Goal: Task Accomplishment & Management: Manage account settings

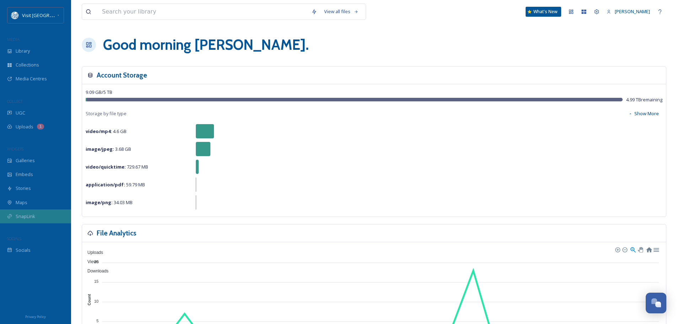
click at [37, 218] on div "SnapLink" at bounding box center [35, 216] width 71 height 14
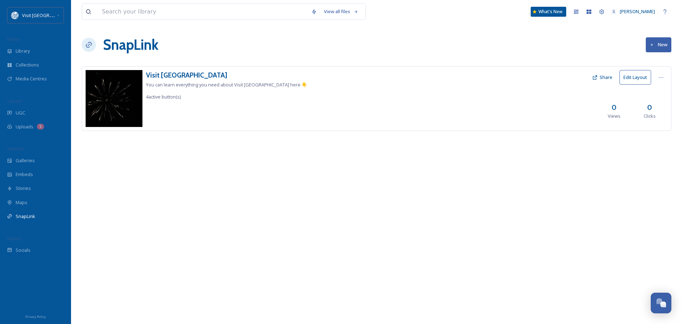
click at [659, 45] on button "New" at bounding box center [659, 44] width 26 height 15
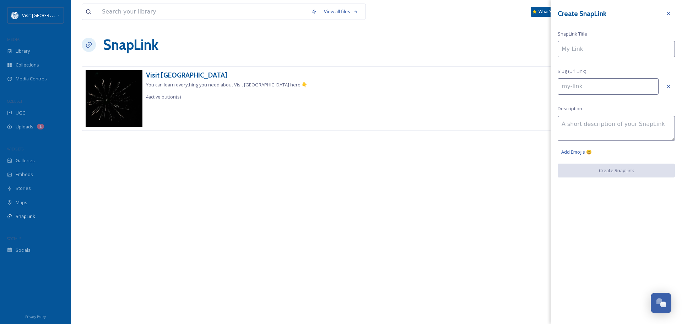
click at [630, 47] on input at bounding box center [616, 49] width 117 height 16
type input "J"
type input "j"
type input "Jo"
type input "jo"
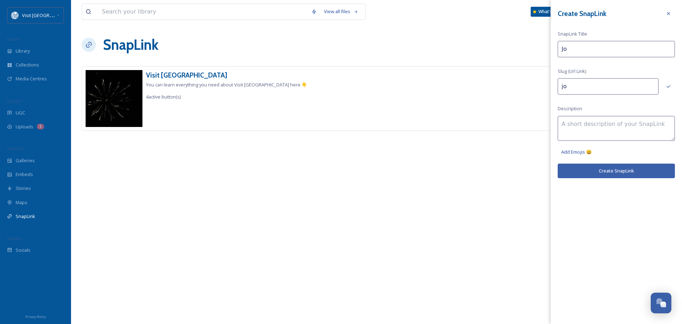
type input "Joh"
type input "joh"
type input "[PERSON_NAME]"
type input "[PERSON_NAME]'s"
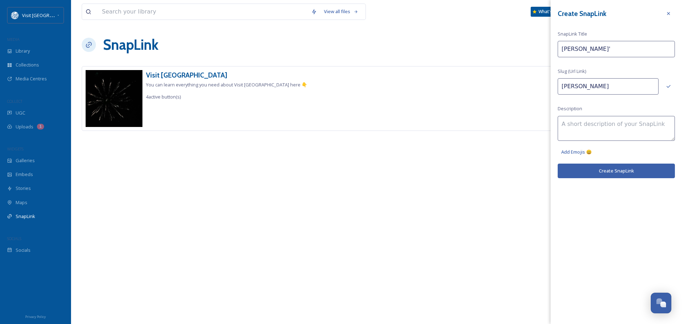
type input "[PERSON_NAME]"
type input "[PERSON_NAME]'s"
type input "[PERSON_NAME]-"
type input "[PERSON_NAME]'s"
type input "[PERSON_NAME]"
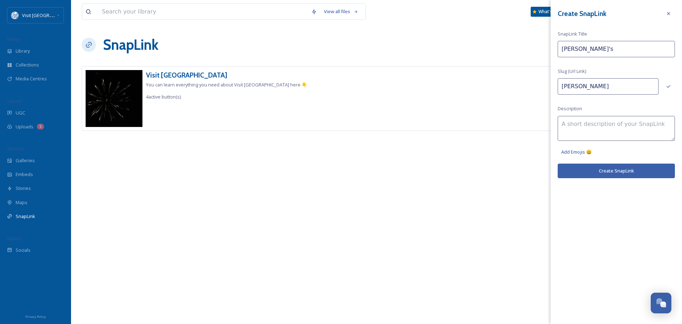
type input "[PERSON_NAME]'"
type input "[PERSON_NAME]"
type input "[PERSON_NAME]-"
type input "[PERSON_NAME]"
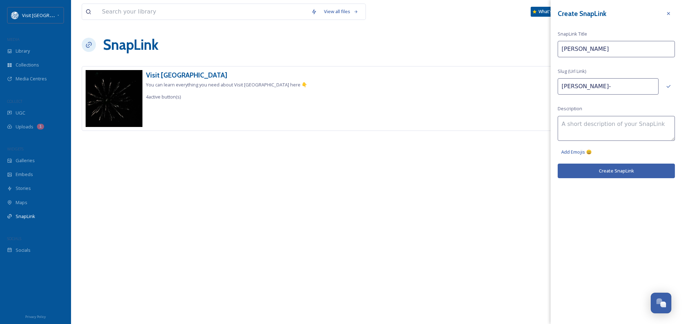
type input "[PERSON_NAME]"
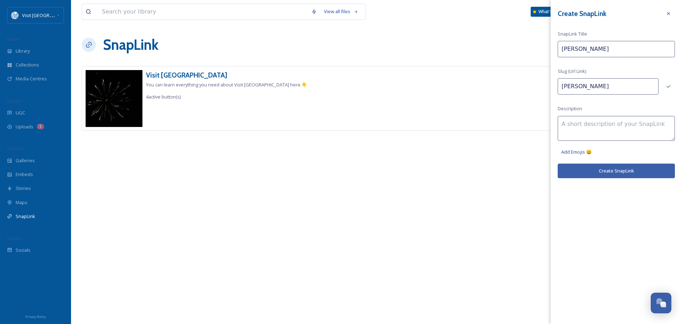
type input "[PERSON_NAME]"
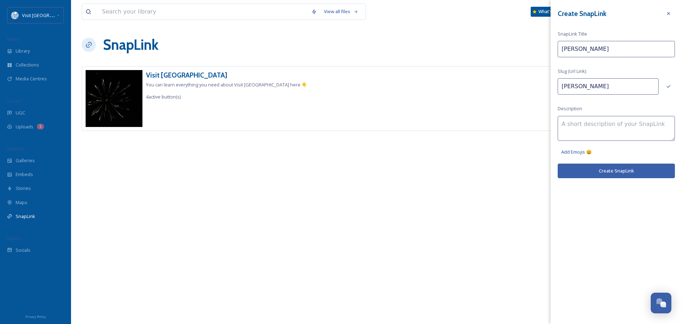
type input "[PERSON_NAME]"
type input "[PERSON_NAME]-"
type input "[PERSON_NAME]"
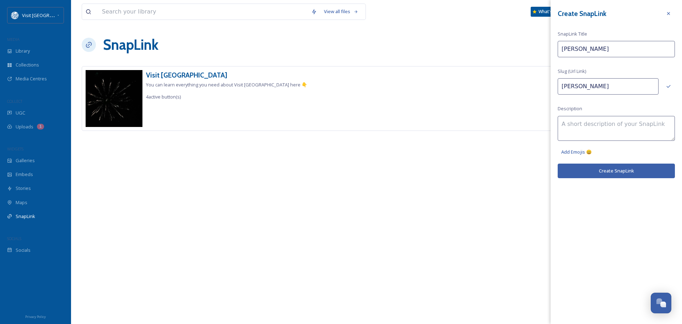
type input "[PERSON_NAME] Re"
type input "[PERSON_NAME]-re"
type input "[PERSON_NAME] [PERSON_NAME]"
type input "[PERSON_NAME]"
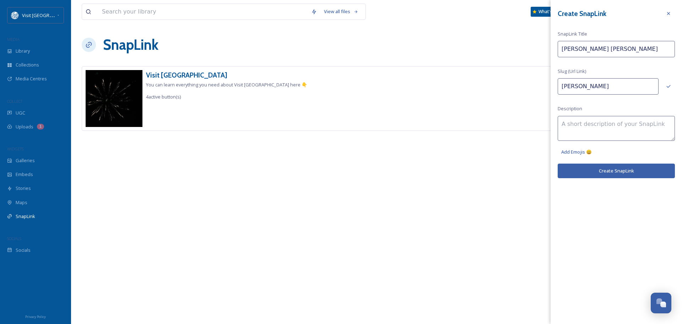
type input "[PERSON_NAME]-reti"
type input "[PERSON_NAME] Retir"
type input "[PERSON_NAME]-retir"
type input "[PERSON_NAME] Retire"
type input "[PERSON_NAME]-retire"
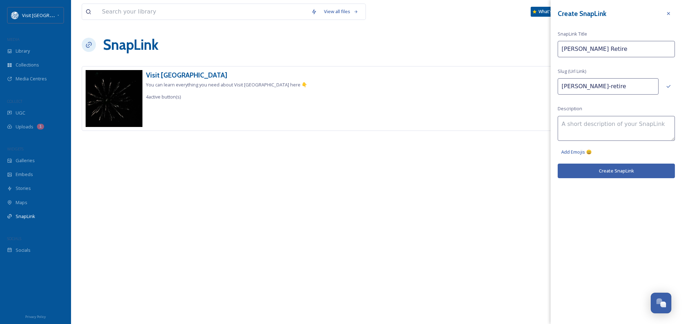
type input "[PERSON_NAME] Retirem"
type input "[PERSON_NAME]-retirem"
type input "[PERSON_NAME] Retireme"
type input "[PERSON_NAME]"
type input "[PERSON_NAME] Retiremen"
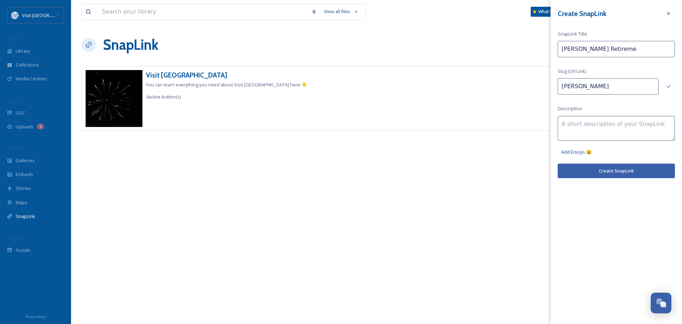
type input "[PERSON_NAME]-retiremen"
type input "[PERSON_NAME] Retirement"
type input "[PERSON_NAME]-retirement"
type input "[PERSON_NAME] Retirement"
type input "[PERSON_NAME]-retirement-"
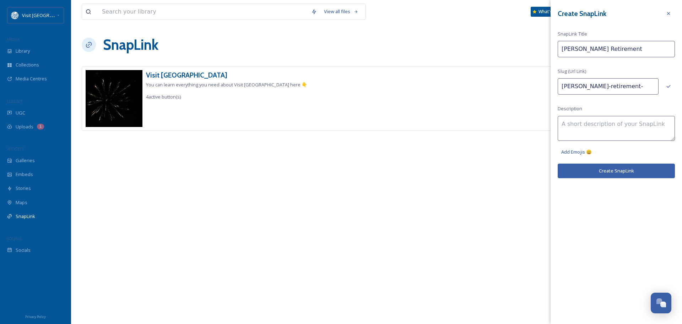
type input "[PERSON_NAME] Retirement P"
type input "[PERSON_NAME]-retirement-p"
type input "[PERSON_NAME] Retirement Pa"
type input "[PERSON_NAME]-retirement-pa"
type input "[PERSON_NAME] Retirement Par"
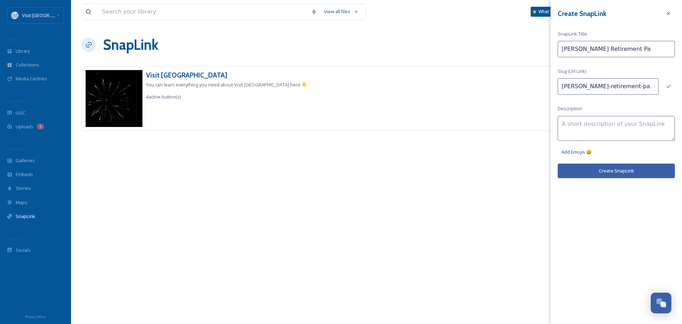
type input "[PERSON_NAME]-retirement-par"
type input "[PERSON_NAME] Retirement Part"
type input "[PERSON_NAME]-retirement-part"
type input "[PERSON_NAME] Retirement Party"
type input "[PERSON_NAME]-retirement-party"
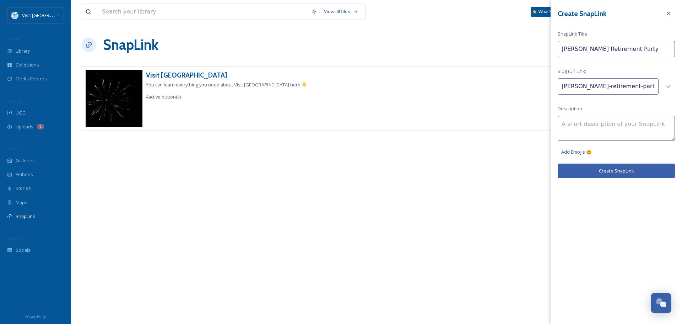
type input "[PERSON_NAME] Retirement Party"
click at [588, 122] on textarea at bounding box center [616, 128] width 117 height 25
type textarea "U"
type textarea "P"
type textarea "Upload your photos here"
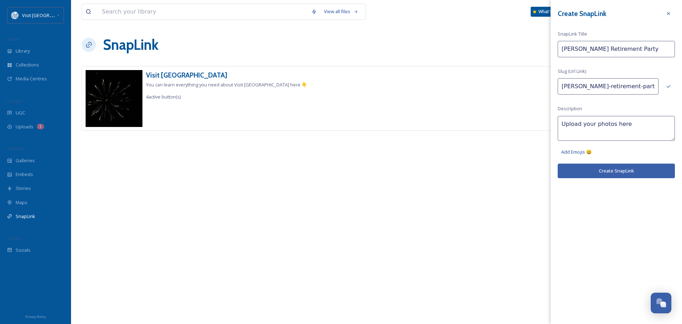
click at [619, 171] on button "Create SnapLink" at bounding box center [616, 170] width 117 height 15
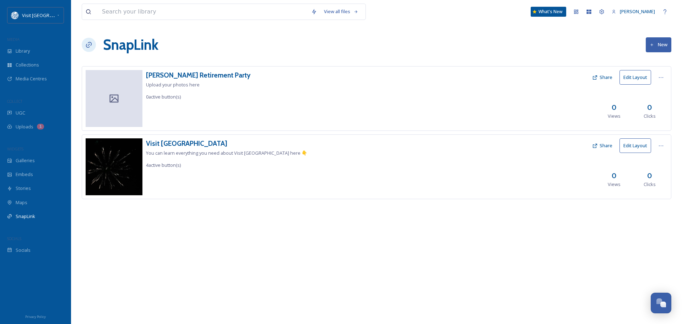
click at [598, 76] on icon at bounding box center [595, 78] width 6 height 6
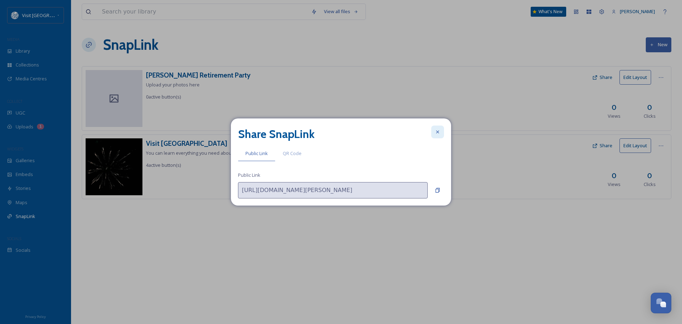
click at [440, 131] on icon at bounding box center [438, 132] width 6 height 6
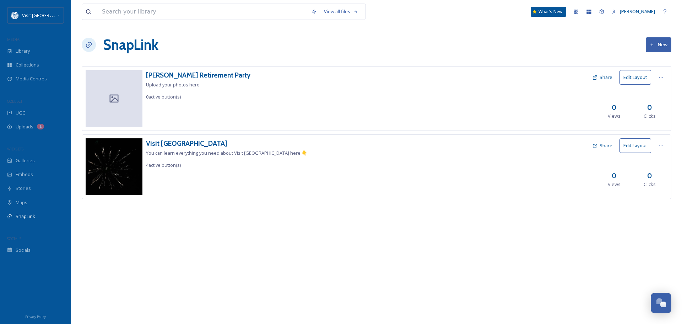
click at [643, 76] on button "Edit Layout" at bounding box center [636, 77] width 32 height 15
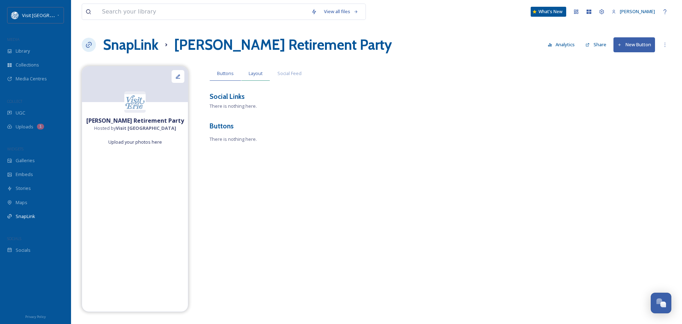
click at [259, 74] on span "Layout" at bounding box center [256, 73] width 14 height 7
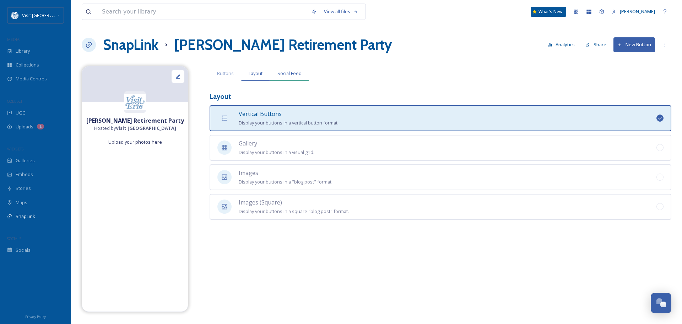
click at [292, 74] on span "Social Feed" at bounding box center [290, 73] width 24 height 7
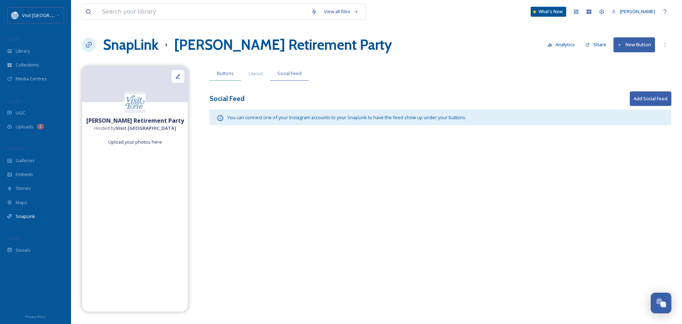
click at [231, 68] on div "Buttons" at bounding box center [226, 73] width 32 height 15
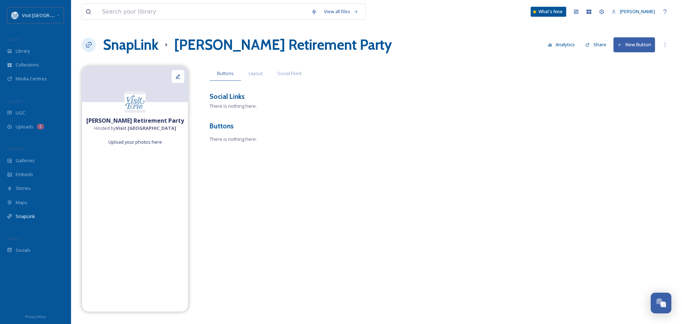
click at [594, 42] on button "Share" at bounding box center [596, 45] width 28 height 14
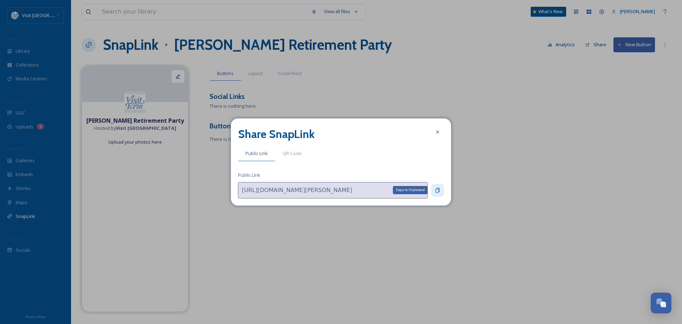
click at [439, 191] on icon at bounding box center [438, 190] width 4 height 5
click at [434, 131] on div at bounding box center [437, 131] width 13 height 13
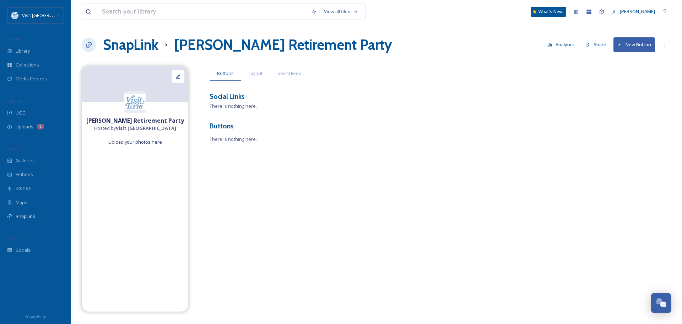
click at [629, 47] on button "New Button" at bounding box center [635, 44] width 42 height 15
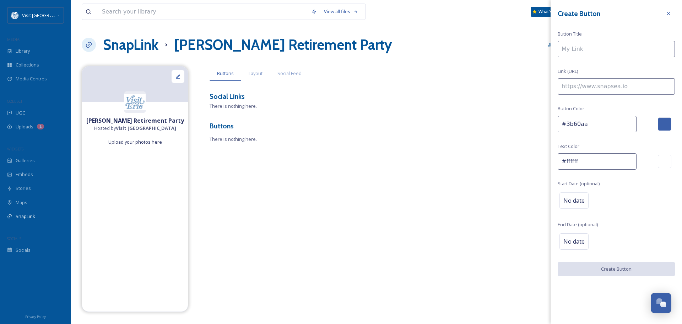
click at [613, 52] on input at bounding box center [616, 49] width 117 height 16
click at [671, 14] on icon at bounding box center [669, 14] width 6 height 6
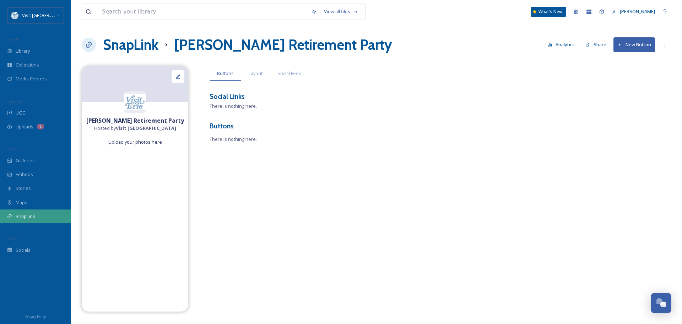
click at [28, 213] on span "SnapLink" at bounding box center [26, 216] width 20 height 7
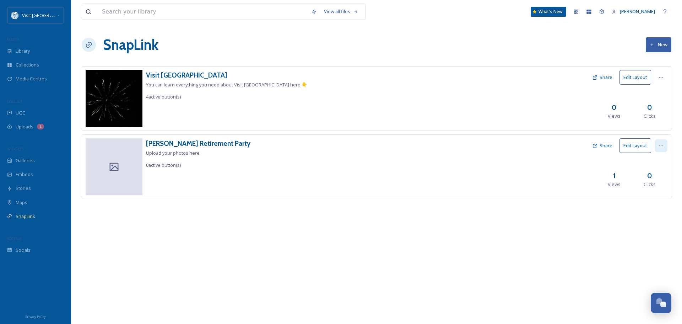
click at [659, 144] on icon at bounding box center [662, 146] width 6 height 6
click at [645, 192] on div "Delete" at bounding box center [648, 196] width 38 height 14
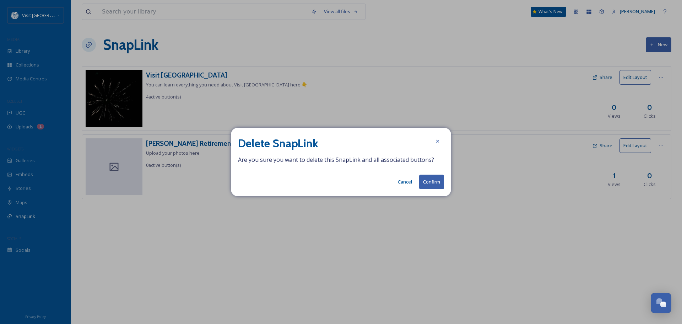
click at [435, 179] on button "Confirm" at bounding box center [431, 181] width 25 height 15
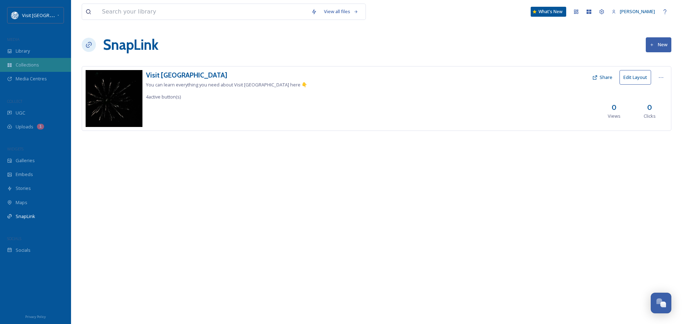
click at [25, 62] on span "Collections" at bounding box center [27, 64] width 23 height 7
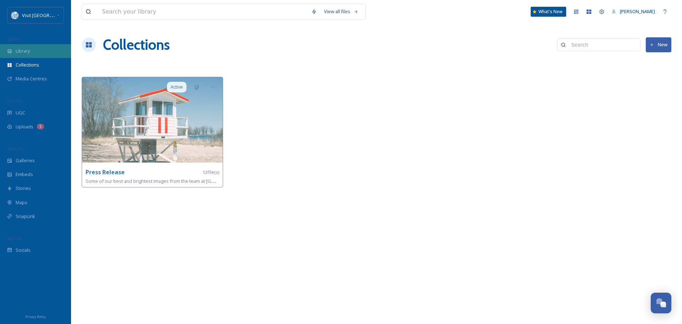
click at [29, 49] on span "Library" at bounding box center [23, 51] width 14 height 7
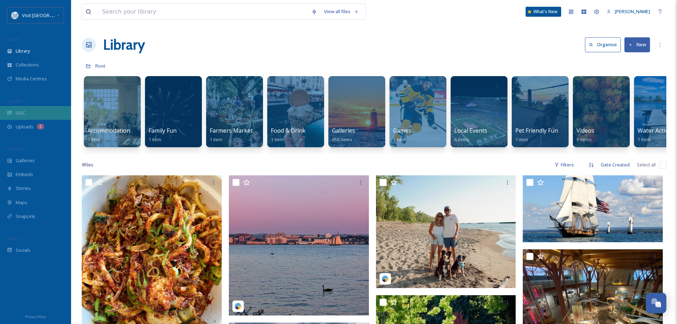
click at [27, 109] on div "UGC" at bounding box center [35, 113] width 71 height 14
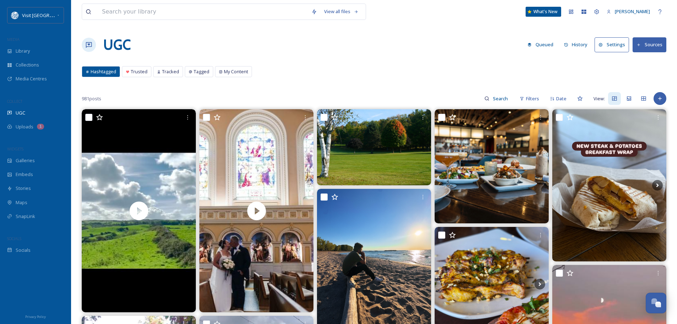
click at [650, 44] on button "Sources" at bounding box center [650, 44] width 34 height 15
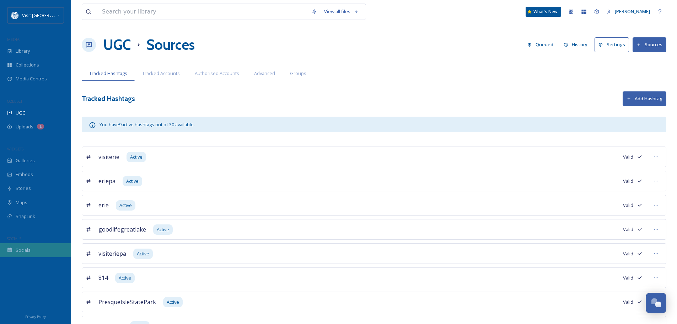
click at [31, 245] on div "Socials" at bounding box center [35, 250] width 71 height 14
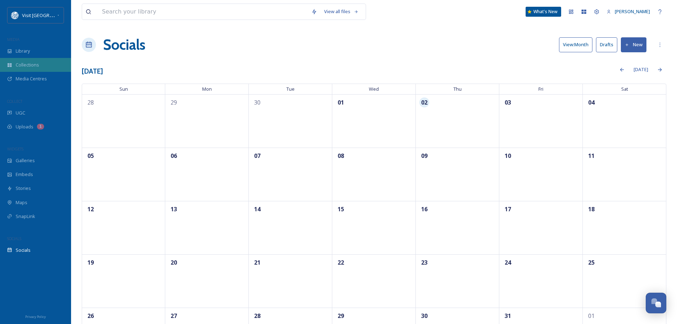
click at [17, 61] on span "Collections" at bounding box center [27, 64] width 23 height 7
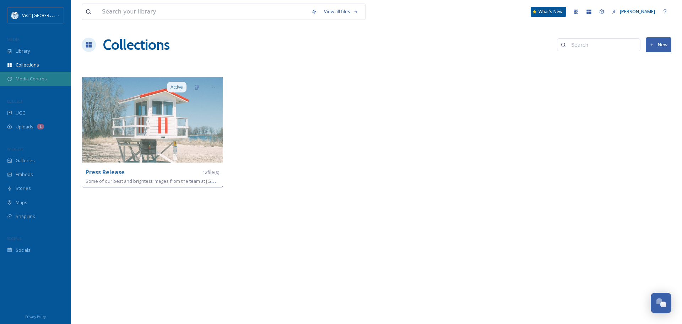
click at [16, 75] on div "Media Centres" at bounding box center [35, 79] width 71 height 14
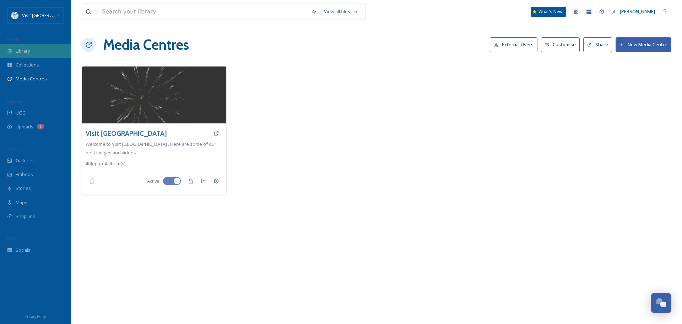
click at [23, 50] on span "Library" at bounding box center [23, 51] width 14 height 7
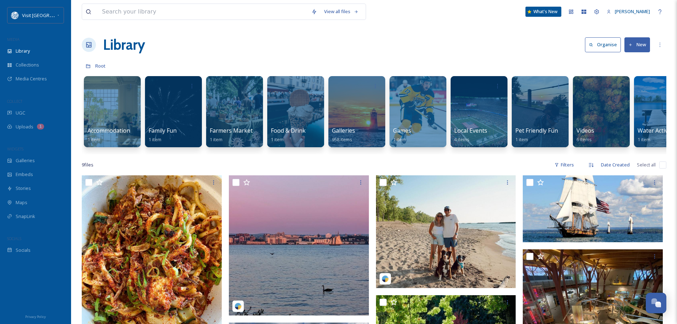
click at [540, 11] on div "What's New" at bounding box center [544, 12] width 36 height 10
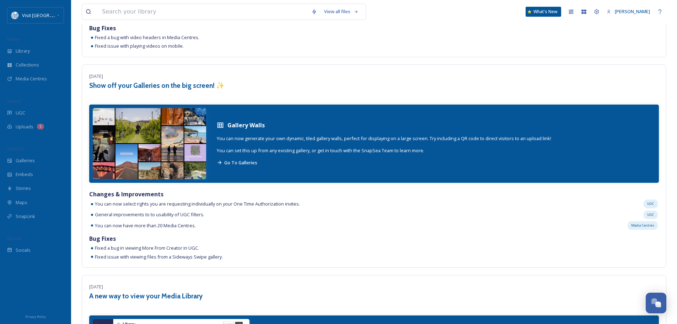
scroll to position [1528, 0]
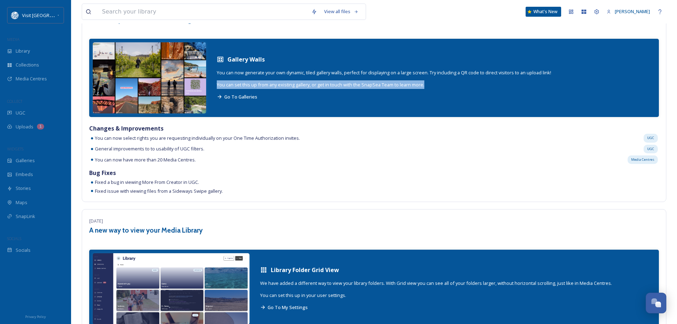
drag, startPoint x: 216, startPoint y: 86, endPoint x: 428, endPoint y: 86, distance: 211.8
click at [428, 86] on div "Gallery Walls You can now generate your own dynamic, tiled gallery walls, perfe…" at bounding box center [384, 78] width 349 height 60
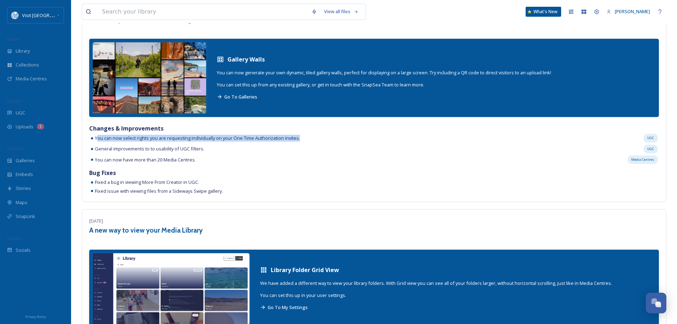
drag, startPoint x: 97, startPoint y: 138, endPoint x: 303, endPoint y: 138, distance: 205.8
click at [303, 138] on div "You can now select rights you are requesting individually on your One Time Auth…" at bounding box center [374, 138] width 570 height 11
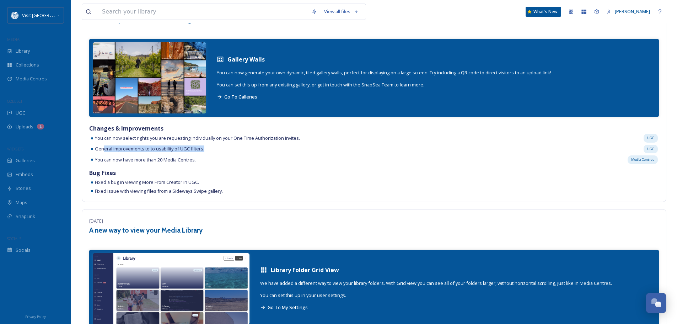
drag, startPoint x: 134, startPoint y: 148, endPoint x: 225, endPoint y: 148, distance: 91.7
click at [225, 148] on div "General improvements to to usability of UGC filters. UGC" at bounding box center [374, 149] width 570 height 11
drag, startPoint x: 104, startPoint y: 160, endPoint x: 247, endPoint y: 159, distance: 142.9
click at [247, 159] on div "You can now have more than 20 Media Centres. Media Centres" at bounding box center [374, 159] width 570 height 11
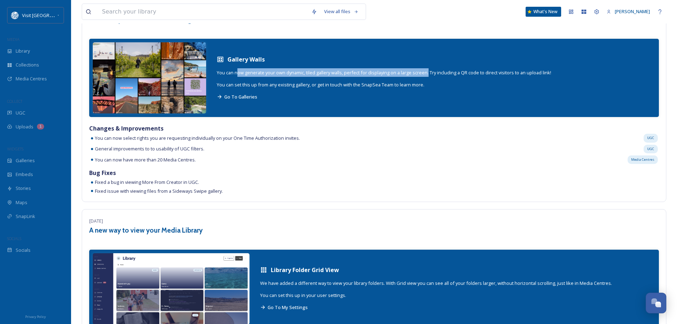
drag, startPoint x: 238, startPoint y: 73, endPoint x: 429, endPoint y: 75, distance: 190.1
click at [429, 75] on span "You can now generate your own dynamic, tiled gallery walls, perfect for display…" at bounding box center [384, 72] width 334 height 6
click at [245, 96] on span "Go To Galleries" at bounding box center [240, 96] width 33 height 6
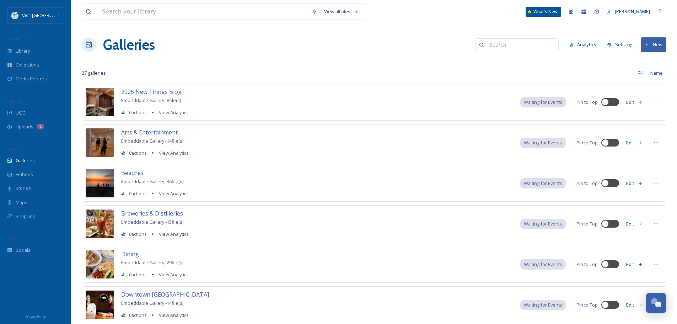
click at [657, 44] on button "New" at bounding box center [654, 44] width 26 height 15
click at [651, 61] on span "Gallery" at bounding box center [655, 61] width 15 height 7
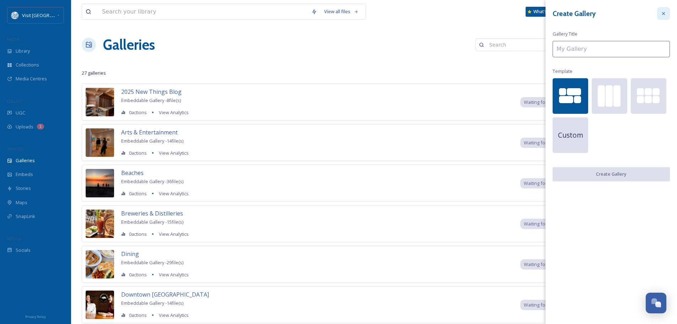
click at [659, 13] on div at bounding box center [663, 13] width 13 height 13
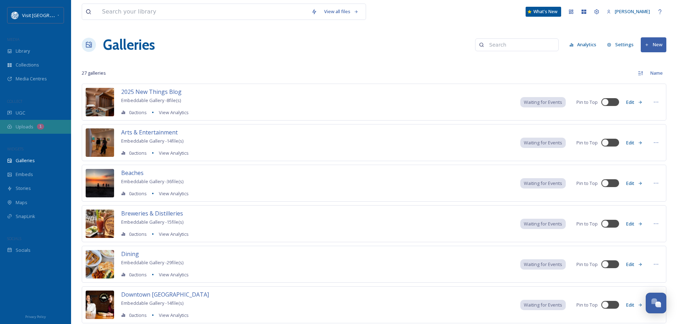
click at [34, 128] on div "Uploads 1" at bounding box center [35, 127] width 71 height 14
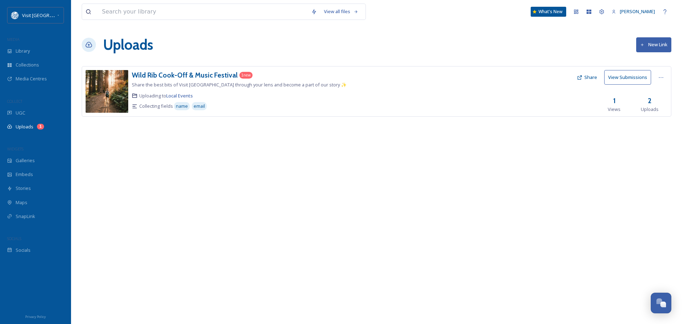
click at [627, 79] on button "View Submissions" at bounding box center [628, 77] width 47 height 15
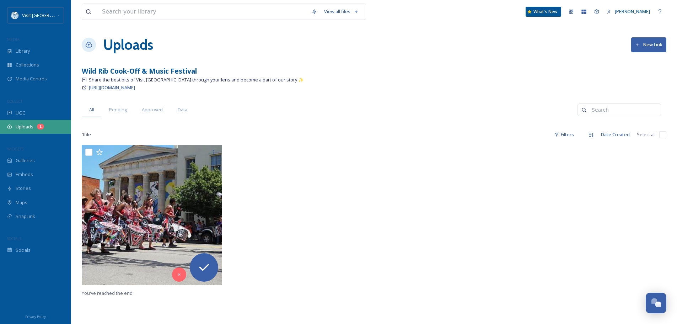
click at [29, 123] on div "Uploads 1" at bounding box center [35, 127] width 71 height 14
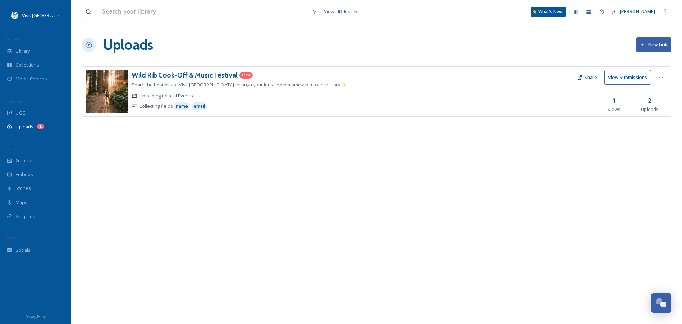
click at [659, 41] on button "New Link" at bounding box center [653, 44] width 35 height 15
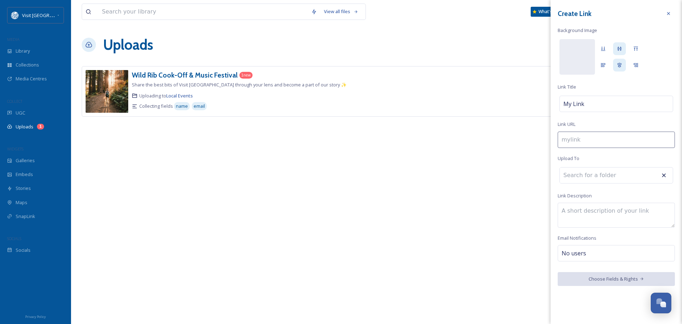
click at [285, 220] on div "View all files What's New [PERSON_NAME] Uploads New Link Wild Rib Cook-Off & Mu…" at bounding box center [376, 162] width 611 height 324
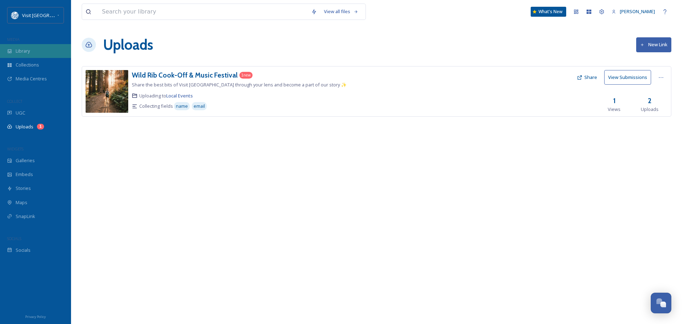
click at [18, 50] on span "Library" at bounding box center [23, 51] width 14 height 7
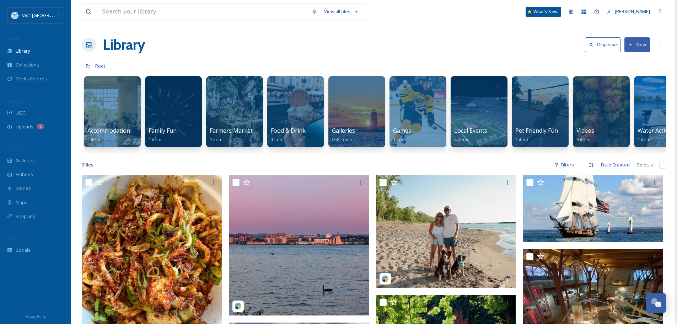
click at [638, 42] on button "New" at bounding box center [637, 44] width 26 height 15
click at [637, 89] on div "Folder" at bounding box center [629, 89] width 40 height 14
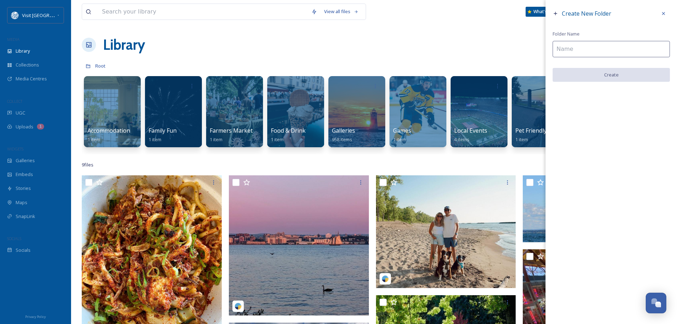
click at [592, 50] on input at bounding box center [611, 49] width 117 height 16
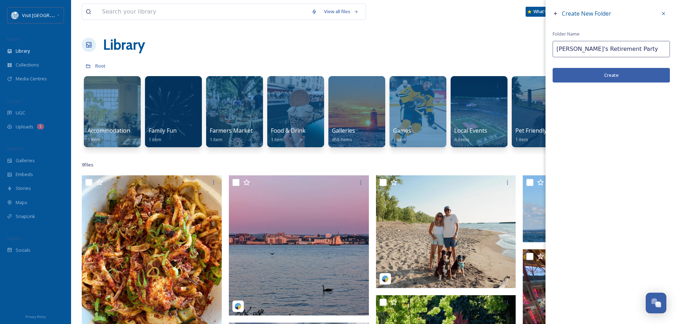
type input "[PERSON_NAME]'s Retirement Party"
click at [609, 79] on button "Create" at bounding box center [611, 75] width 117 height 15
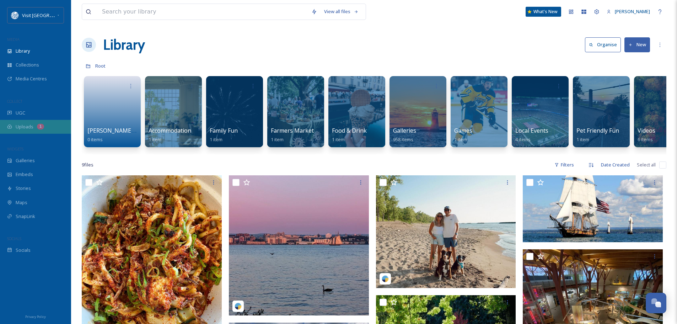
click at [11, 123] on div "Uploads 1" at bounding box center [35, 127] width 71 height 14
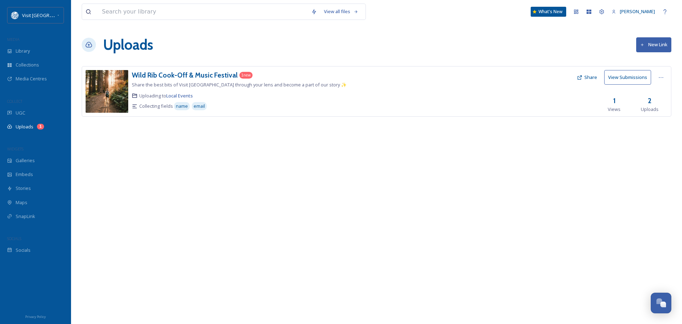
click at [650, 46] on button "New Link" at bounding box center [653, 44] width 35 height 15
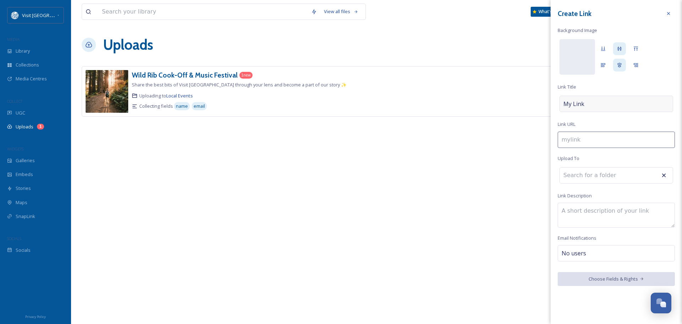
click at [604, 101] on div "My Link" at bounding box center [617, 104] width 114 height 16
type input "j"
type input "J"
type input "jo"
type input "Jo"
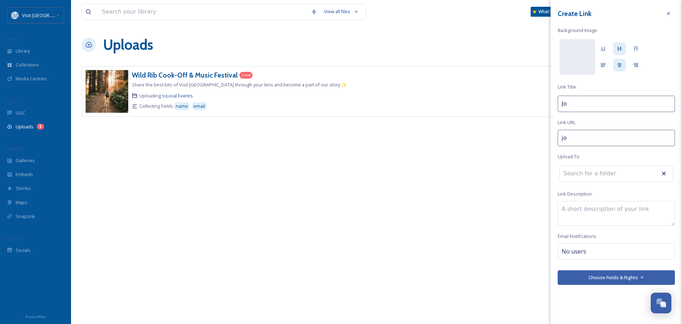
type input "joh"
type input "Joh"
type input "[PERSON_NAME]"
type input "[PERSON_NAME]'"
type input "[PERSON_NAME]"
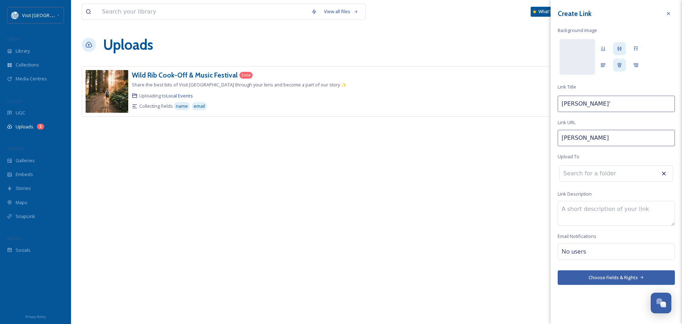
type input "[PERSON_NAME]'s"
type input "[PERSON_NAME]-"
type input "[PERSON_NAME]'s"
type input "[PERSON_NAME]-r"
type input "[PERSON_NAME]'s R"
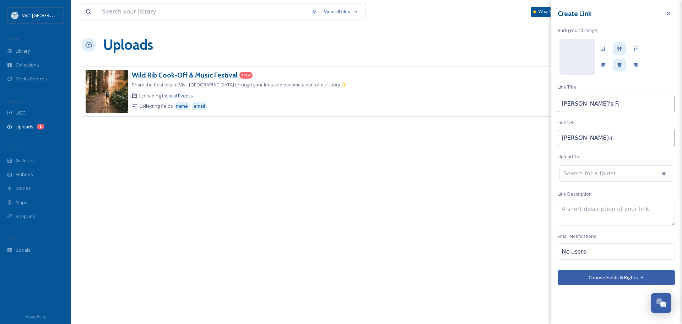
type input "[PERSON_NAME]-re"
type input "[PERSON_NAME]'s Re"
type input "[PERSON_NAME]"
type input "[PERSON_NAME]'s Ret"
type input "[PERSON_NAME]"
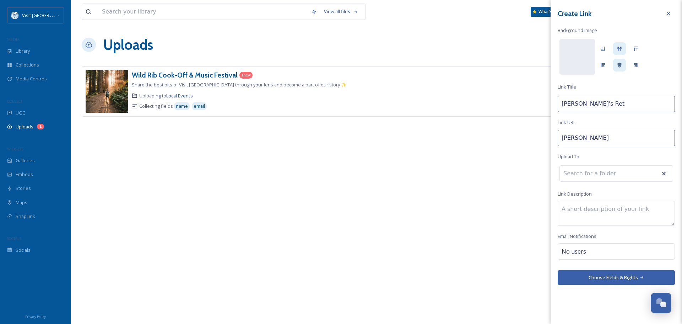
type input "[PERSON_NAME]'s Reti"
type input "[PERSON_NAME]-retir"
type input "[PERSON_NAME]'s Retir"
type input "[PERSON_NAME]-retire"
type input "[PERSON_NAME]'s Retire"
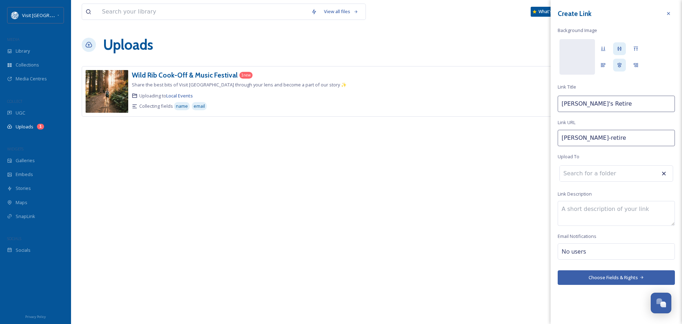
type input "[PERSON_NAME]-retirem"
type input "[PERSON_NAME]'s Retirem"
type input "[PERSON_NAME]-retireme"
type input "[PERSON_NAME]'s Retireme"
type input "[PERSON_NAME]-retiremen"
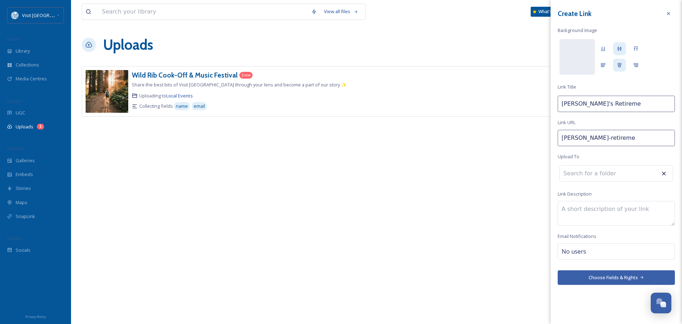
type input "[PERSON_NAME]'s Retiremen"
type input "[PERSON_NAME]-retirement"
type input "[PERSON_NAME]'s Retirement"
type input "[PERSON_NAME]-retirement-"
type input "[PERSON_NAME]'s Retirement"
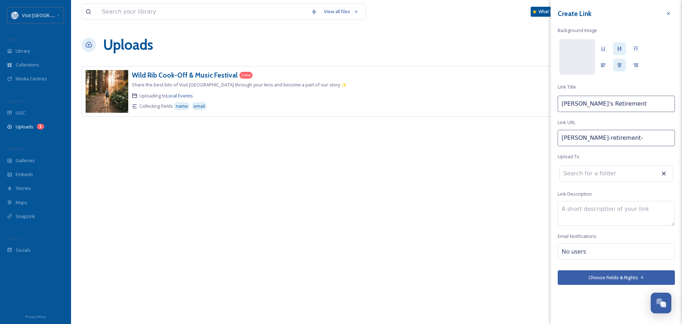
type input "[PERSON_NAME]-retirement-p"
type input "[PERSON_NAME]'s Retirement P"
type input "[PERSON_NAME]-retirement-pa"
type input "[PERSON_NAME]'s Retirement Pa"
type input "[PERSON_NAME]-retirement-par"
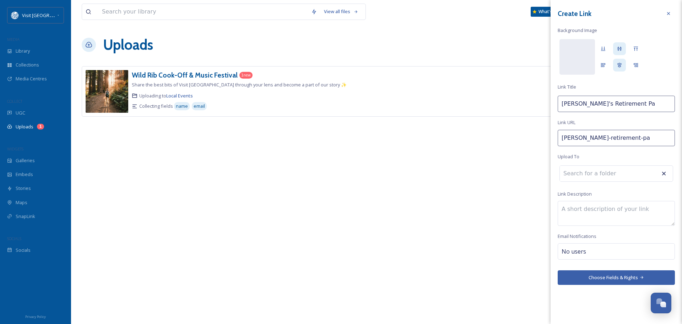
type input "[PERSON_NAME]'s Retirement Par"
type input "[PERSON_NAME]-retirement-part"
type input "[PERSON_NAME]'s Retirement Part"
type input "[PERSON_NAME]-retirement-party"
type input "[PERSON_NAME]'s Retirement Party"
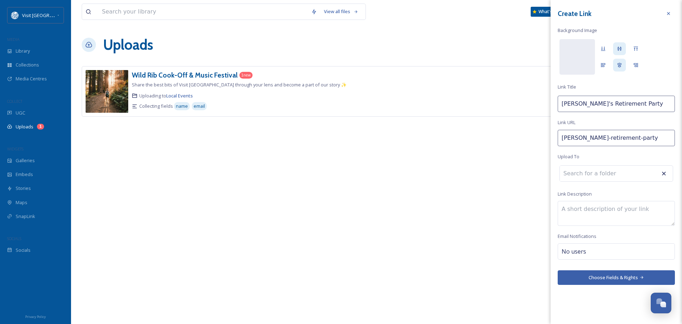
click at [605, 175] on input at bounding box center [599, 174] width 78 height 16
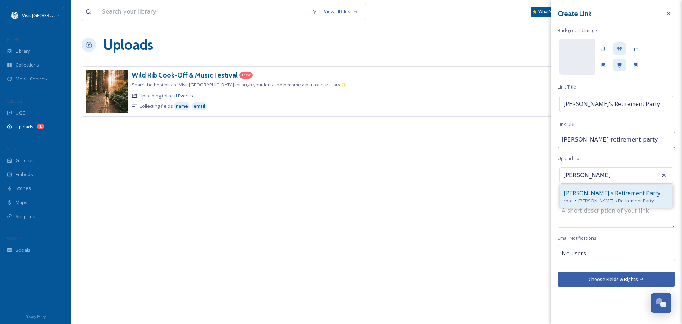
click at [606, 192] on span "[PERSON_NAME]'s Retirement Party" at bounding box center [612, 193] width 97 height 9
type input "[PERSON_NAME]'s Retirement Party"
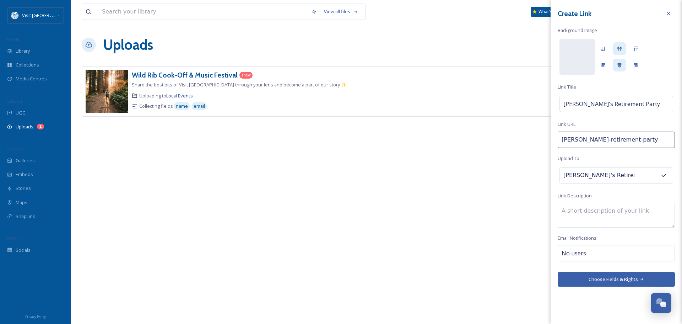
click at [590, 211] on textarea at bounding box center [616, 215] width 117 height 25
click at [621, 210] on textarea "Upload photos to [PERSON_NAME] with [PERSON_NAME]" at bounding box center [616, 215] width 117 height 25
click at [662, 208] on textarea "Upload photos to share with [PERSON_NAME]" at bounding box center [616, 215] width 117 height 25
type textarea "Upload photos to share with [PERSON_NAME]"
click at [618, 281] on button "Choose Fields & Rights" at bounding box center [616, 279] width 117 height 15
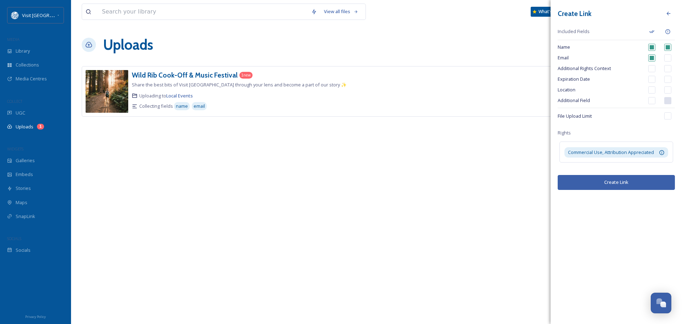
click at [625, 183] on button "Create Link" at bounding box center [616, 182] width 117 height 15
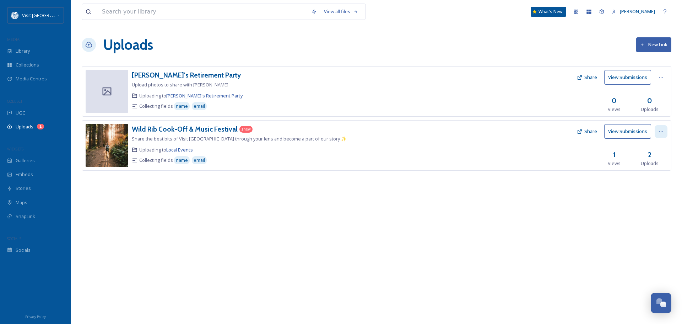
click at [658, 130] on div at bounding box center [661, 131] width 13 height 13
click at [651, 180] on span "Delete" at bounding box center [651, 182] width 14 height 7
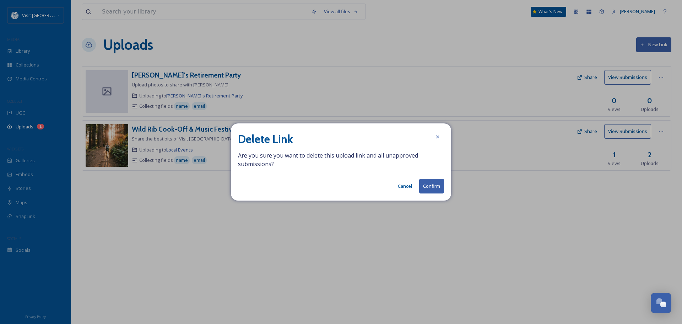
click at [436, 189] on button "Confirm" at bounding box center [431, 186] width 25 height 15
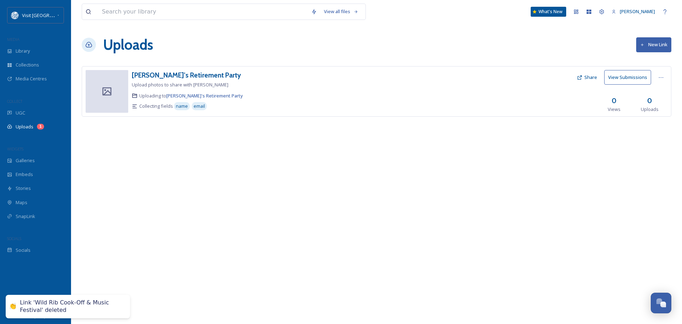
click at [658, 45] on button "New Link" at bounding box center [653, 44] width 35 height 15
click at [509, 140] on div "View all files What's New [PERSON_NAME] Uploads New Link [PERSON_NAME]'s Retire…" at bounding box center [376, 162] width 611 height 324
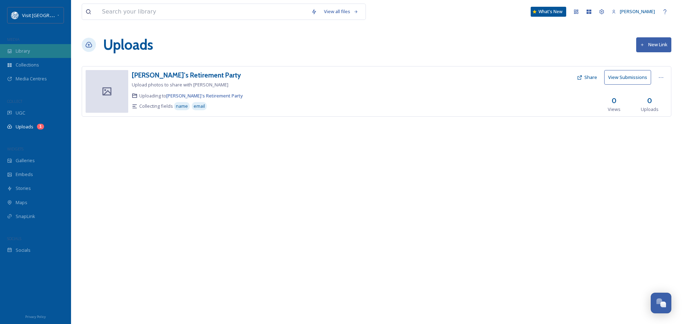
click at [25, 47] on div "Library" at bounding box center [35, 51] width 71 height 14
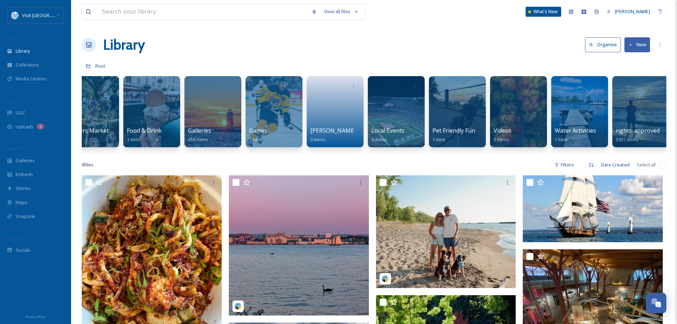
scroll to position [0, 210]
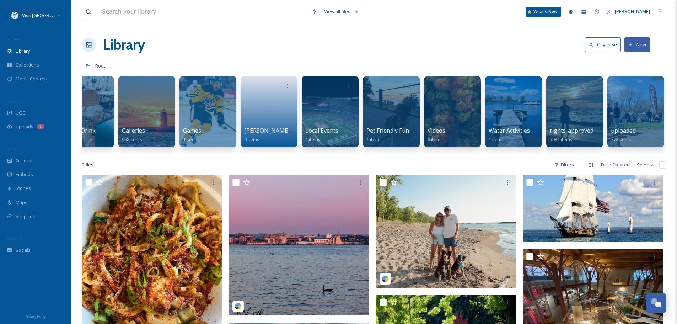
click at [640, 46] on button "New" at bounding box center [637, 44] width 26 height 15
click at [627, 90] on span "Folder" at bounding box center [629, 89] width 14 height 7
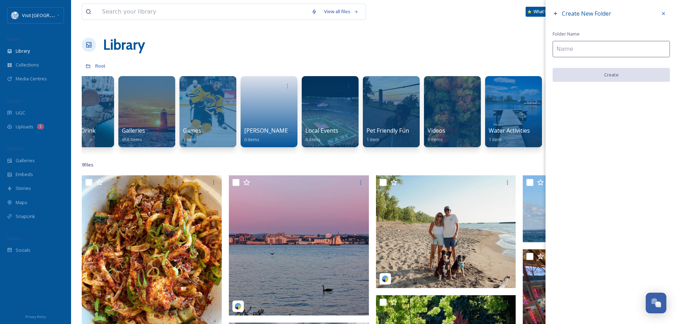
click at [590, 48] on input at bounding box center [611, 49] width 117 height 16
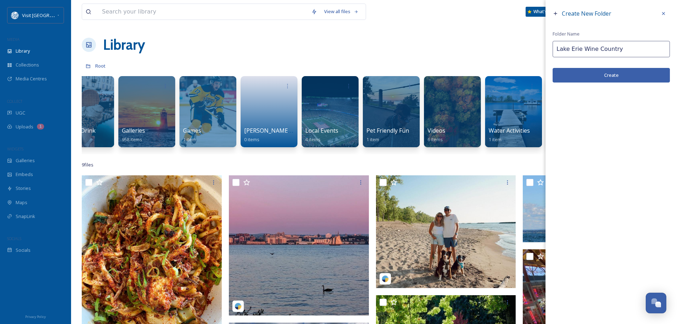
type input "Lake Erie Wine Country"
click at [600, 78] on button "Create" at bounding box center [611, 75] width 117 height 15
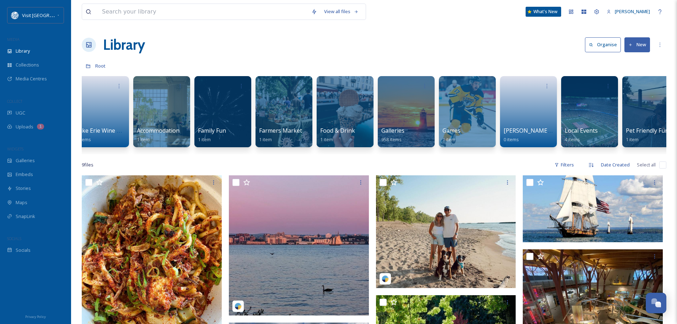
scroll to position [0, 4]
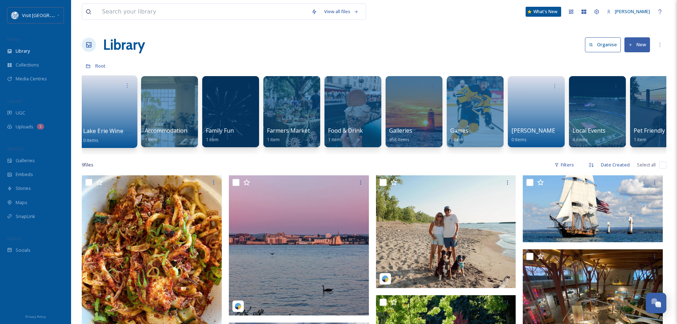
click at [110, 102] on link at bounding box center [108, 109] width 51 height 34
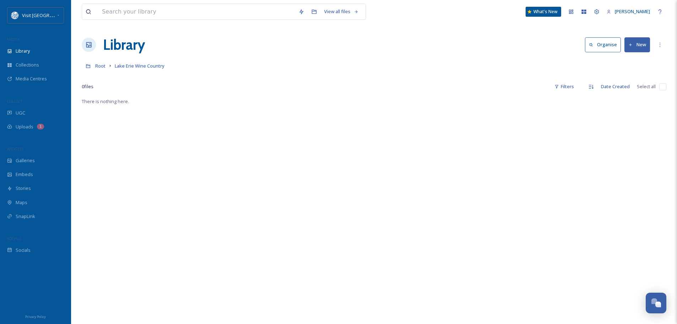
click at [643, 44] on button "New" at bounding box center [637, 44] width 26 height 15
click at [630, 60] on span "File Upload" at bounding box center [633, 61] width 23 height 7
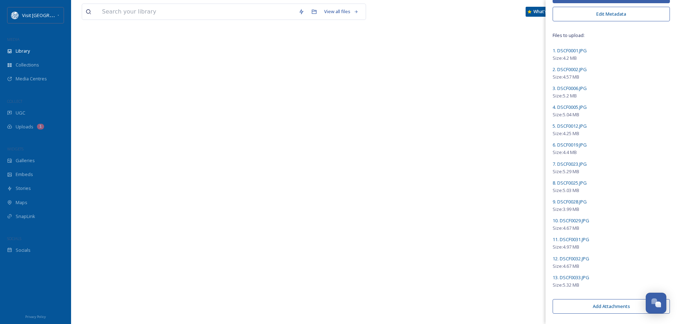
scroll to position [97, 0]
click at [611, 308] on button "Add Attachments" at bounding box center [611, 306] width 117 height 15
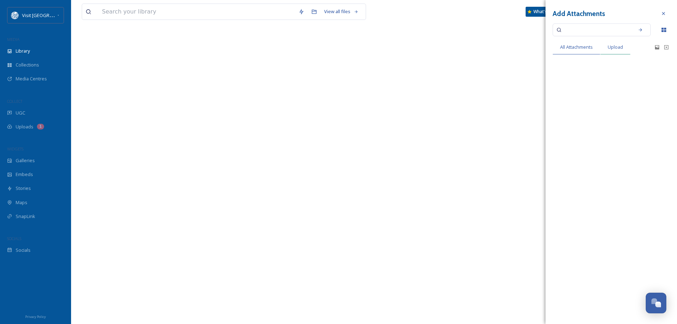
click at [617, 48] on span "Upload" at bounding box center [615, 47] width 15 height 7
click at [574, 45] on span "All Attachments" at bounding box center [576, 47] width 33 height 7
click at [619, 47] on span "Upload" at bounding box center [615, 47] width 15 height 7
click at [665, 10] on div at bounding box center [663, 13] width 13 height 13
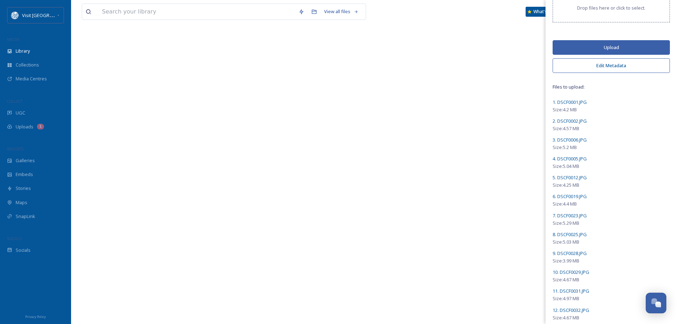
scroll to position [0, 0]
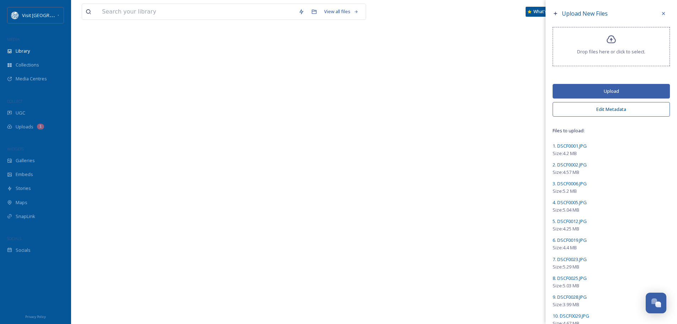
click at [613, 87] on button "Upload" at bounding box center [611, 91] width 117 height 15
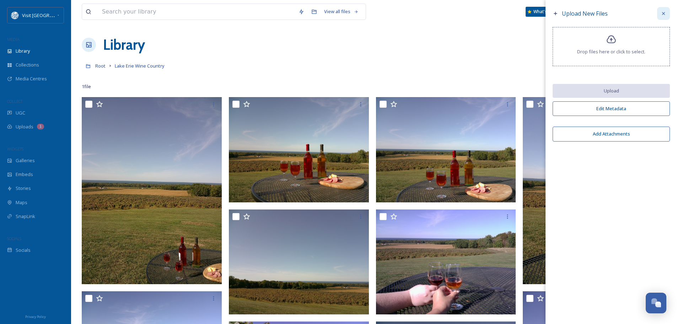
click at [663, 11] on icon at bounding box center [664, 14] width 6 height 6
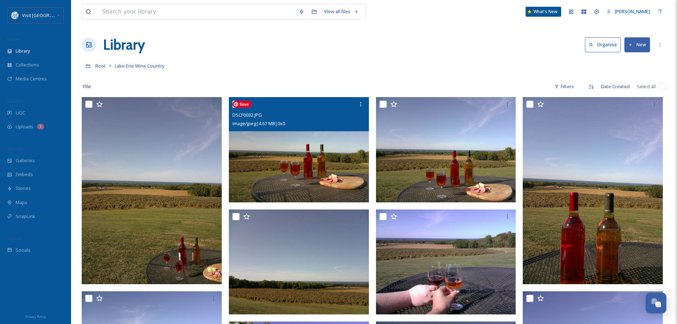
click at [314, 174] on img at bounding box center [299, 149] width 140 height 105
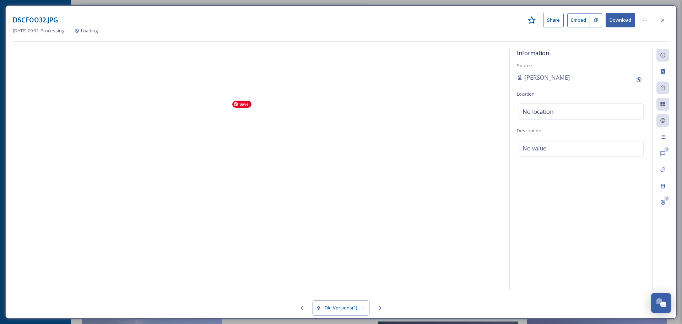
click at [314, 174] on div at bounding box center [258, 169] width 490 height 241
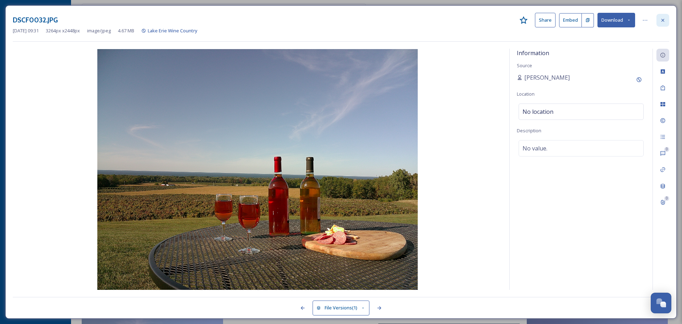
click at [666, 18] on div at bounding box center [663, 20] width 13 height 13
